Goal: Obtain resource: Obtain resource

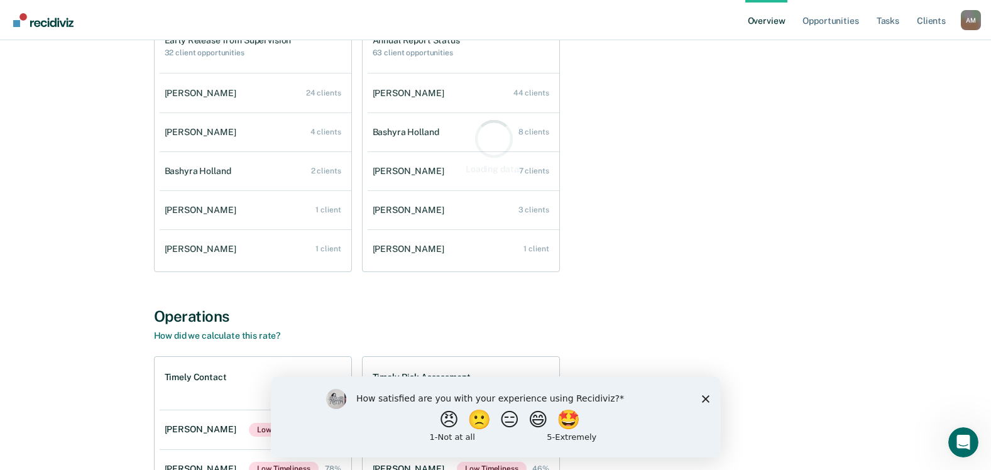
scroll to position [189, 0]
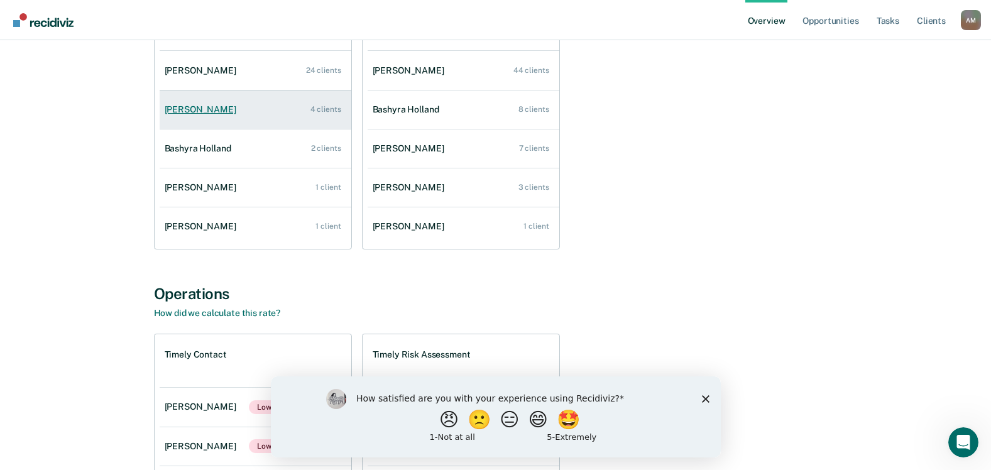
click at [184, 111] on div "[PERSON_NAME]" at bounding box center [203, 109] width 77 height 11
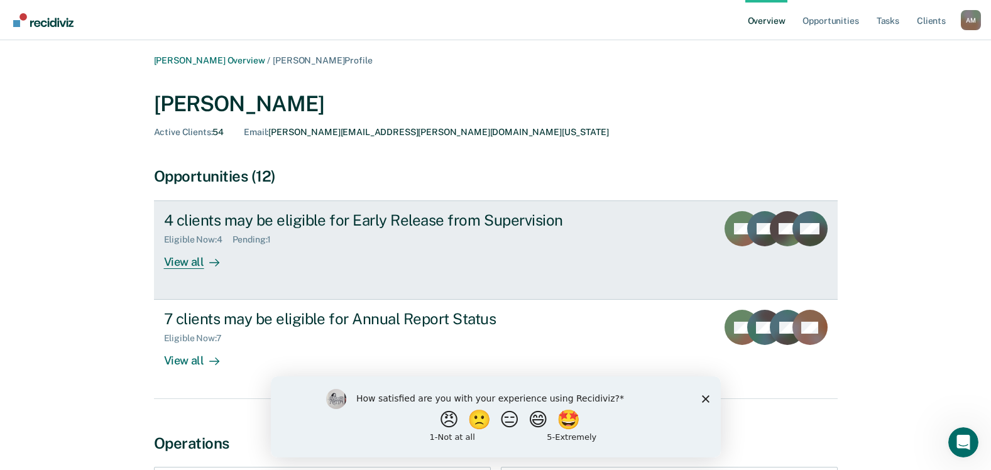
click at [201, 265] on div "View all" at bounding box center [199, 257] width 70 height 25
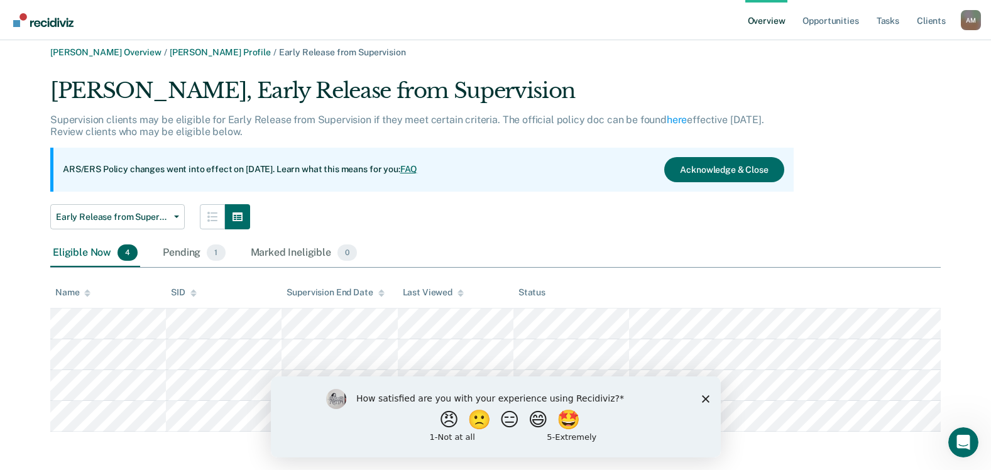
scroll to position [10, 0]
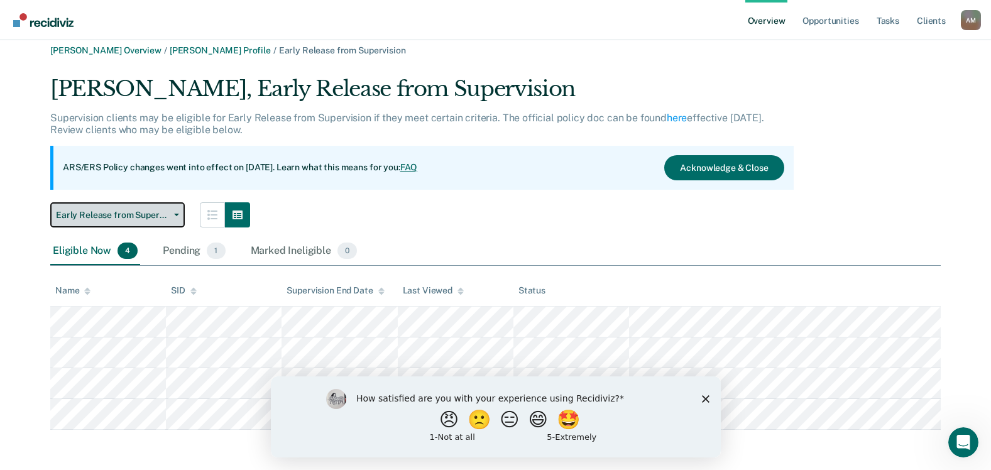
click at [174, 216] on button "Early Release from Supervision" at bounding box center [117, 214] width 134 height 25
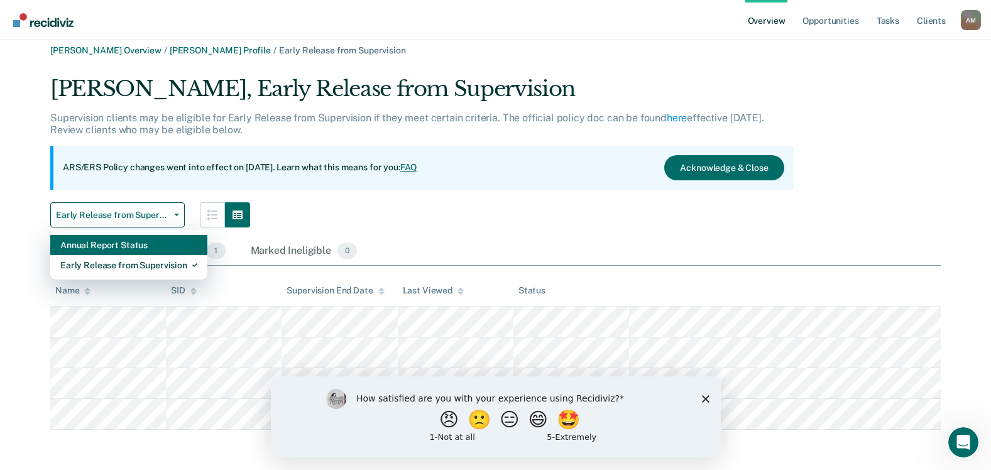
click at [122, 246] on div "Annual Report Status" at bounding box center [128, 245] width 137 height 20
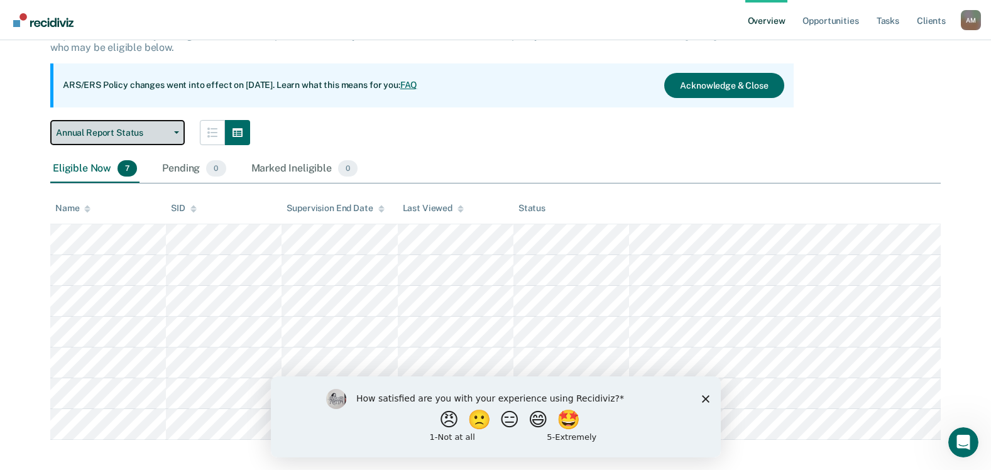
scroll to position [102, 0]
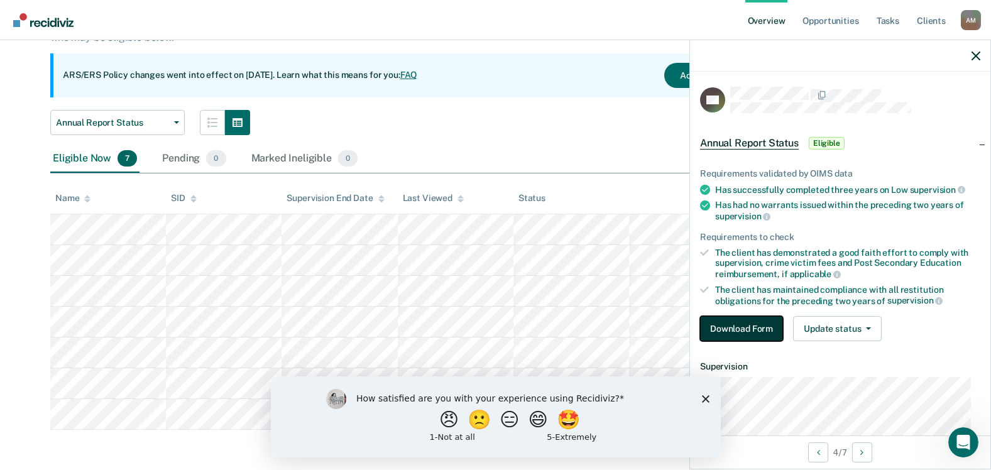
click at [728, 326] on button "Download Form" at bounding box center [741, 328] width 83 height 25
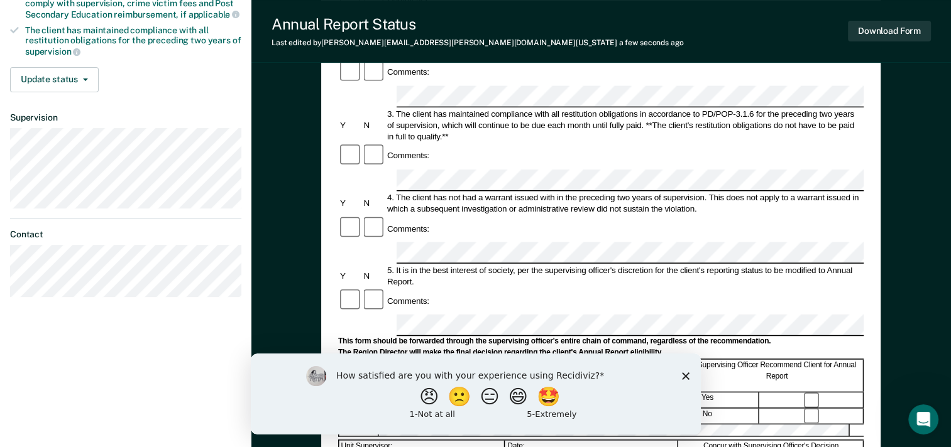
scroll to position [251, 0]
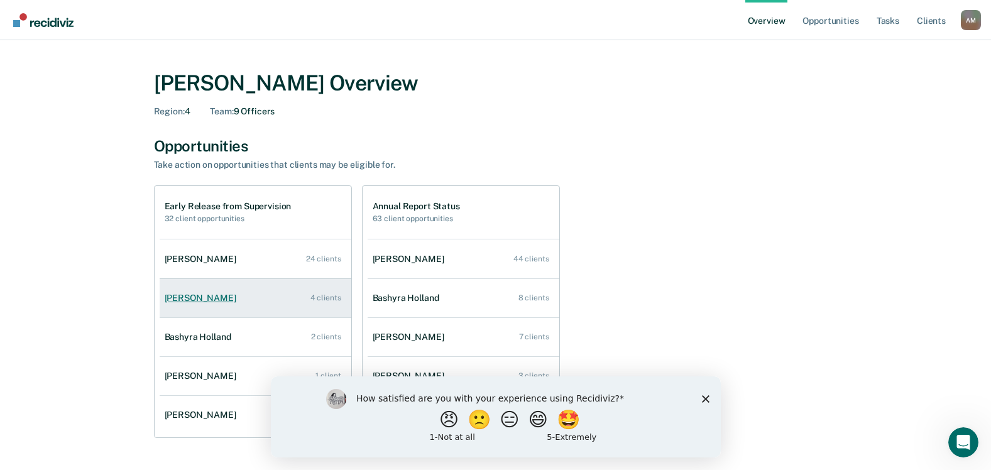
click at [196, 301] on div "[PERSON_NAME]" at bounding box center [203, 298] width 77 height 11
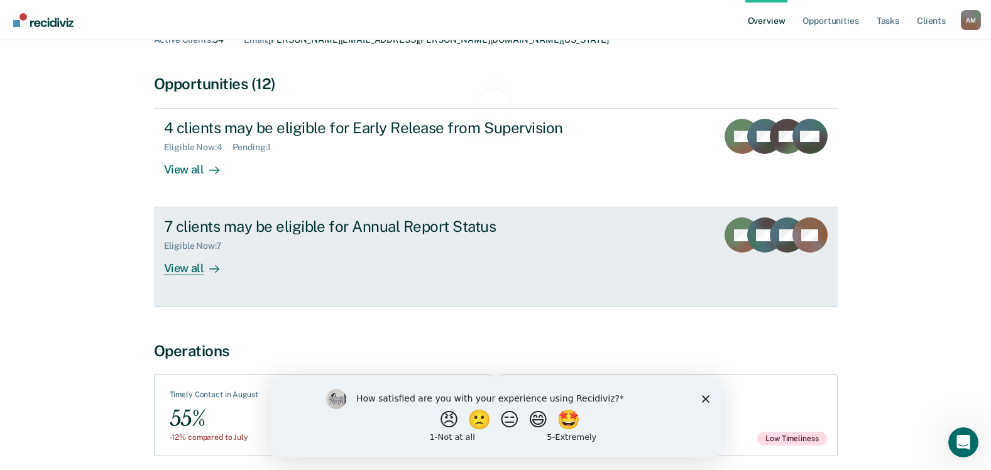
scroll to position [126, 0]
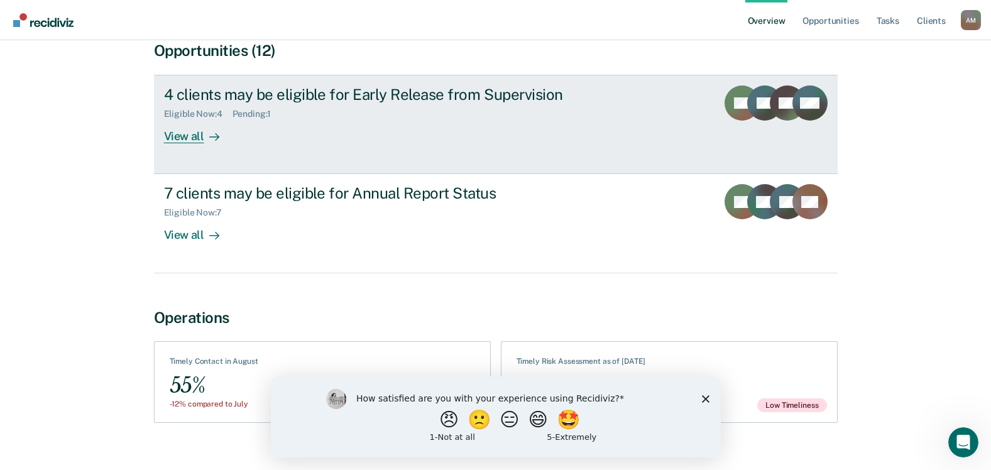
click at [192, 139] on div "View all" at bounding box center [199, 131] width 70 height 25
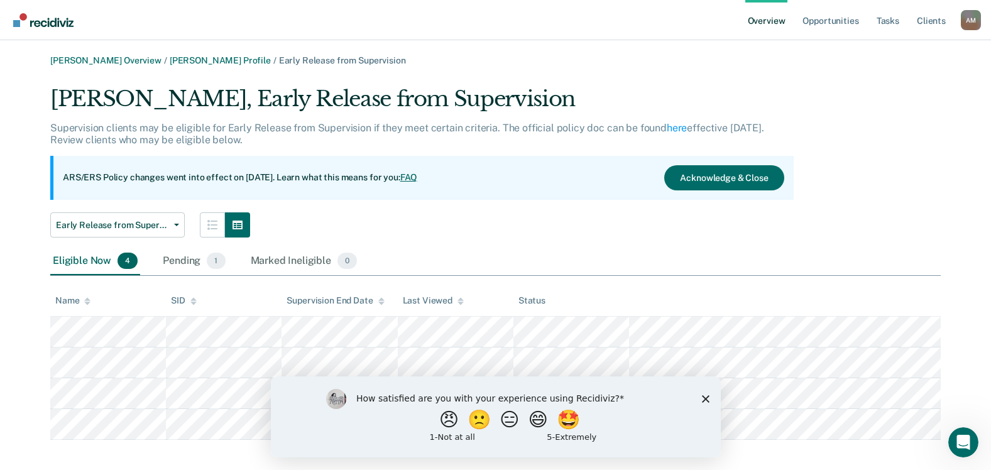
scroll to position [10, 0]
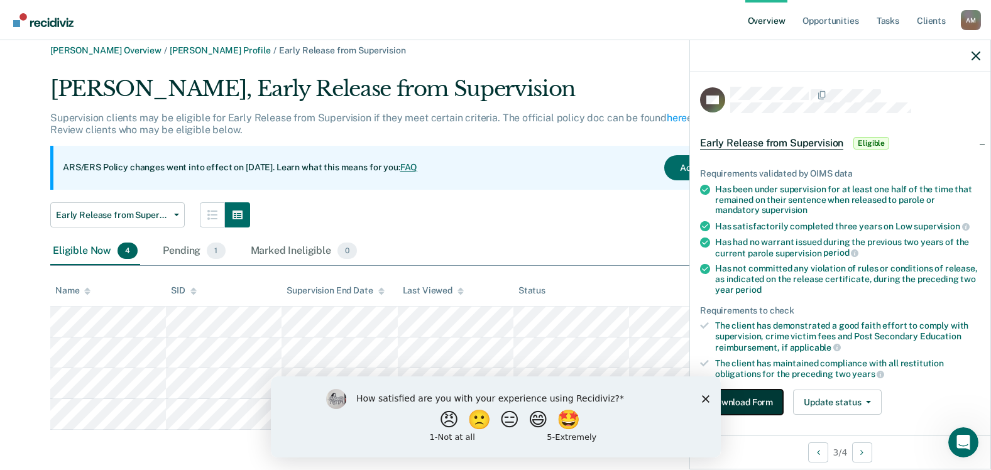
click at [749, 400] on button "Download Form" at bounding box center [741, 402] width 83 height 25
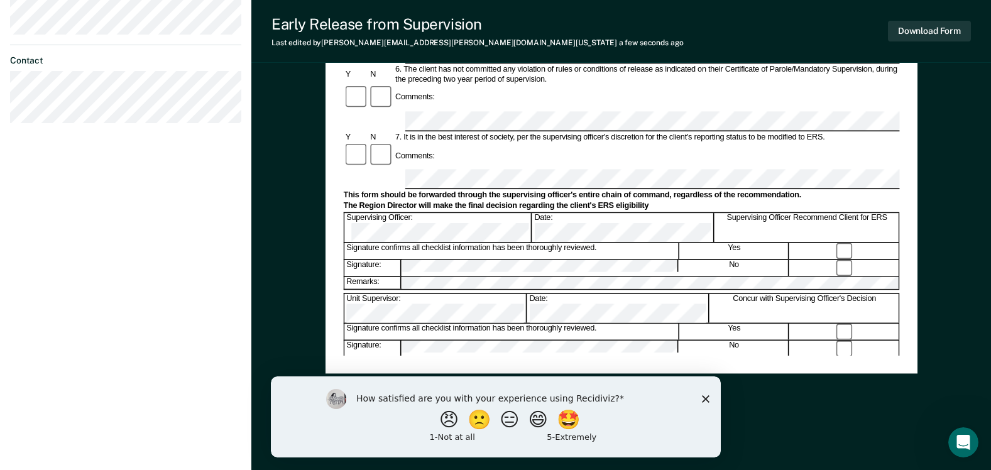
scroll to position [503, 0]
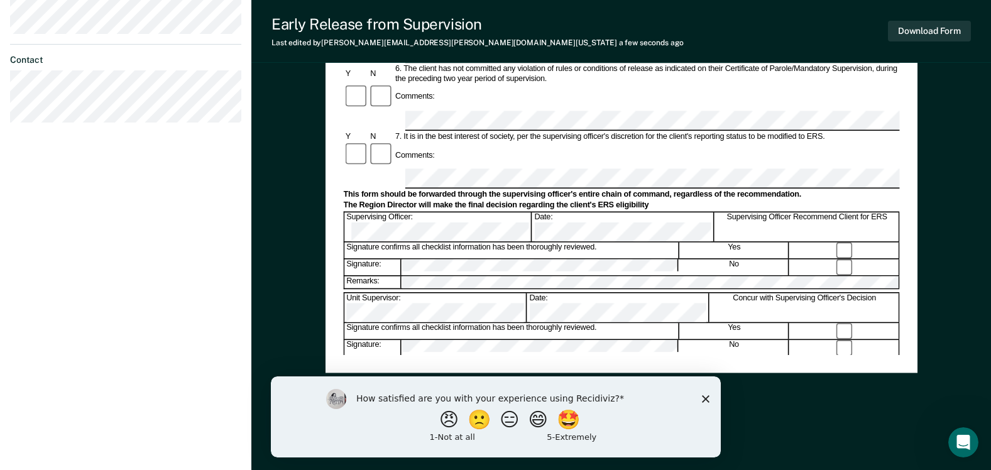
click at [412, 297] on form "Early Release from Supervision (ERS) Checklist, Recommendation, and Determinati…" at bounding box center [621, 120] width 556 height 1001
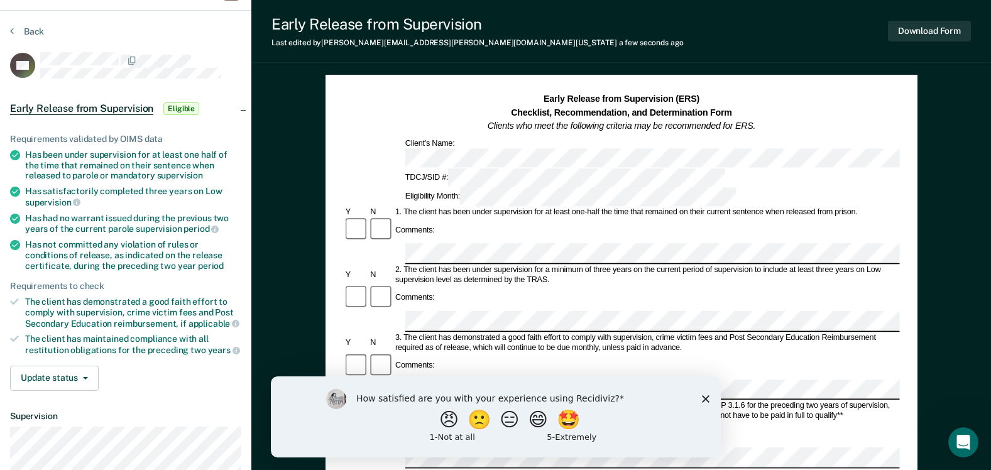
scroll to position [0, 0]
